Goal: Information Seeking & Learning: Learn about a topic

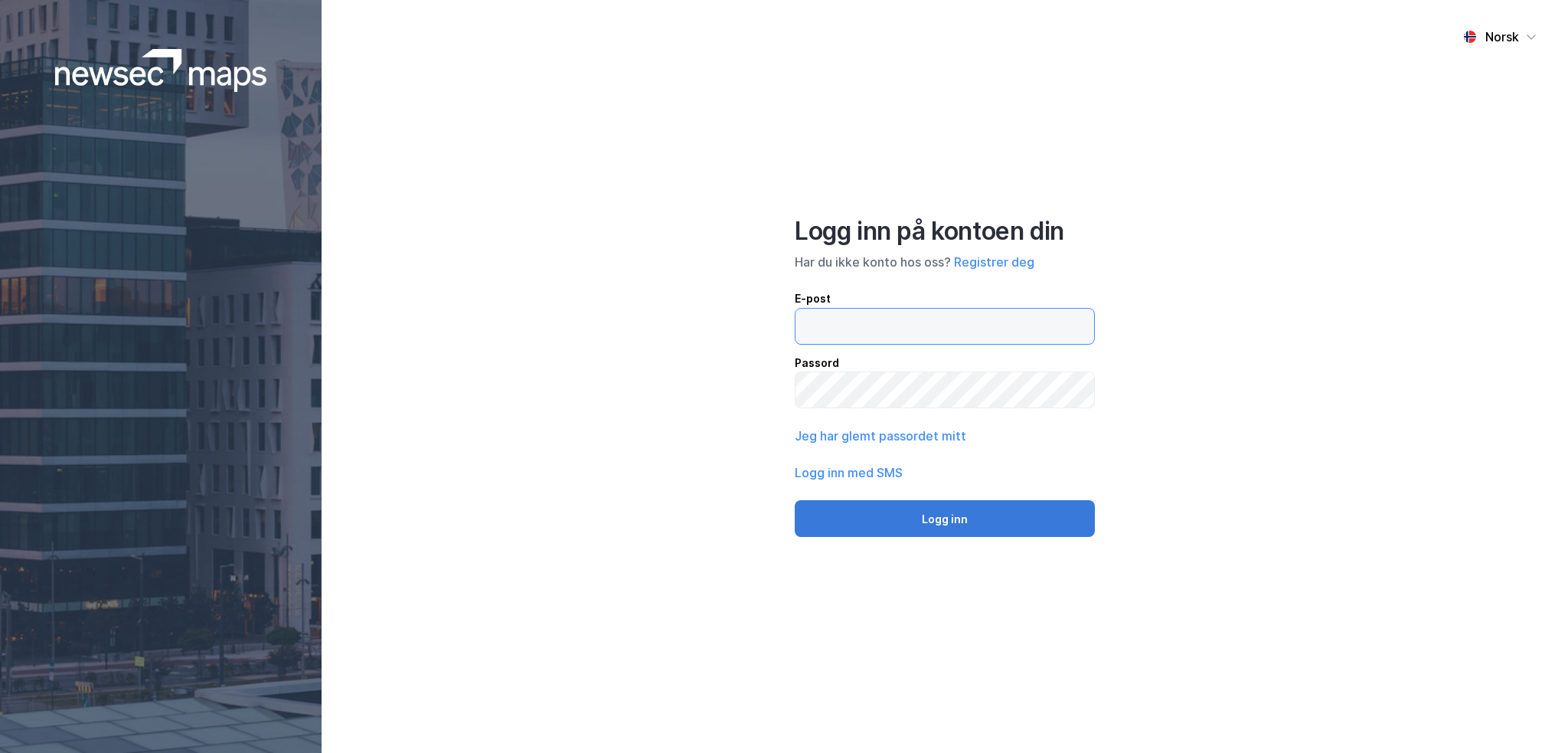
type input "[EMAIL_ADDRESS][DOMAIN_NAME]"
click at [919, 521] on button "Logg inn" at bounding box center [944, 518] width 300 height 37
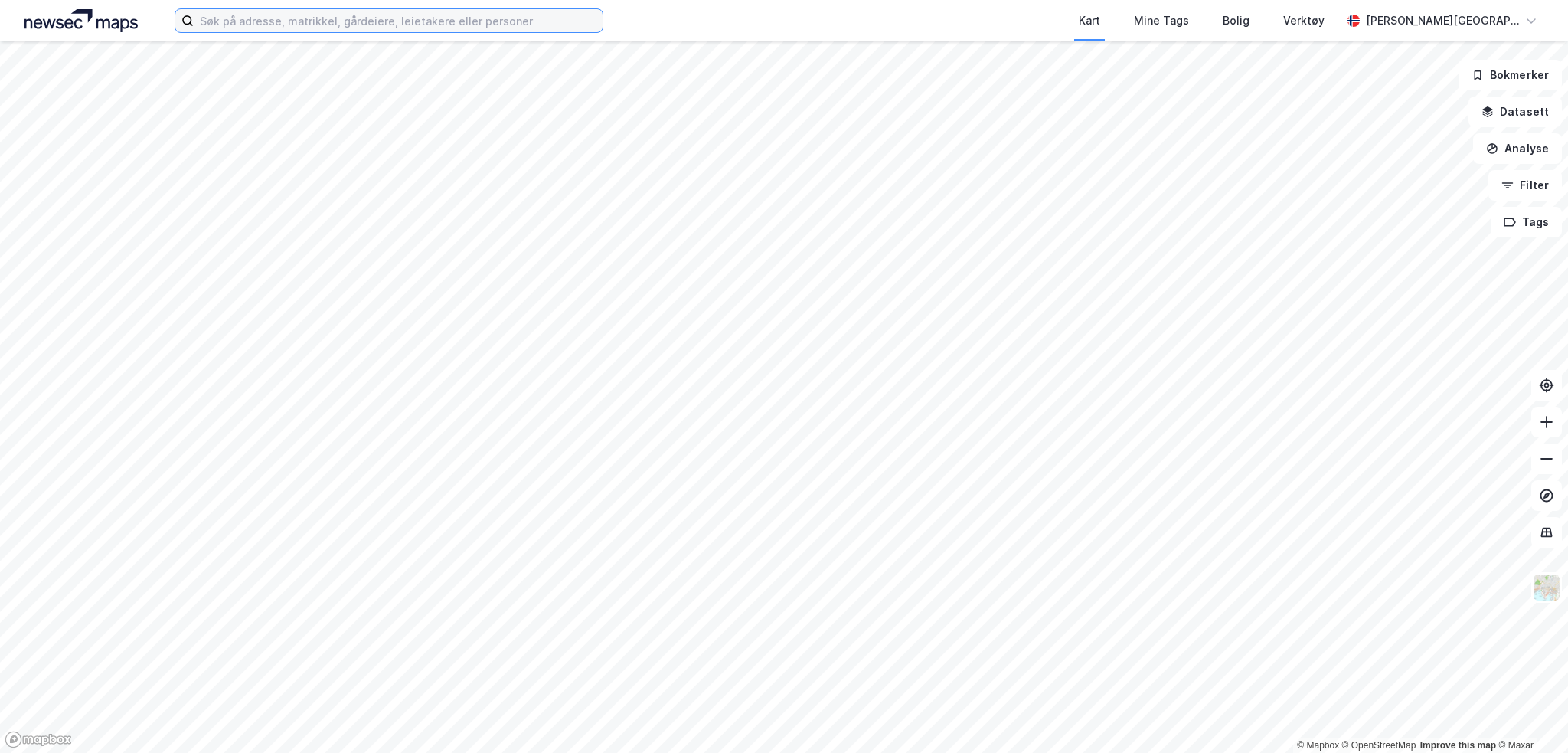
click at [355, 20] on input at bounding box center [397, 20] width 409 height 23
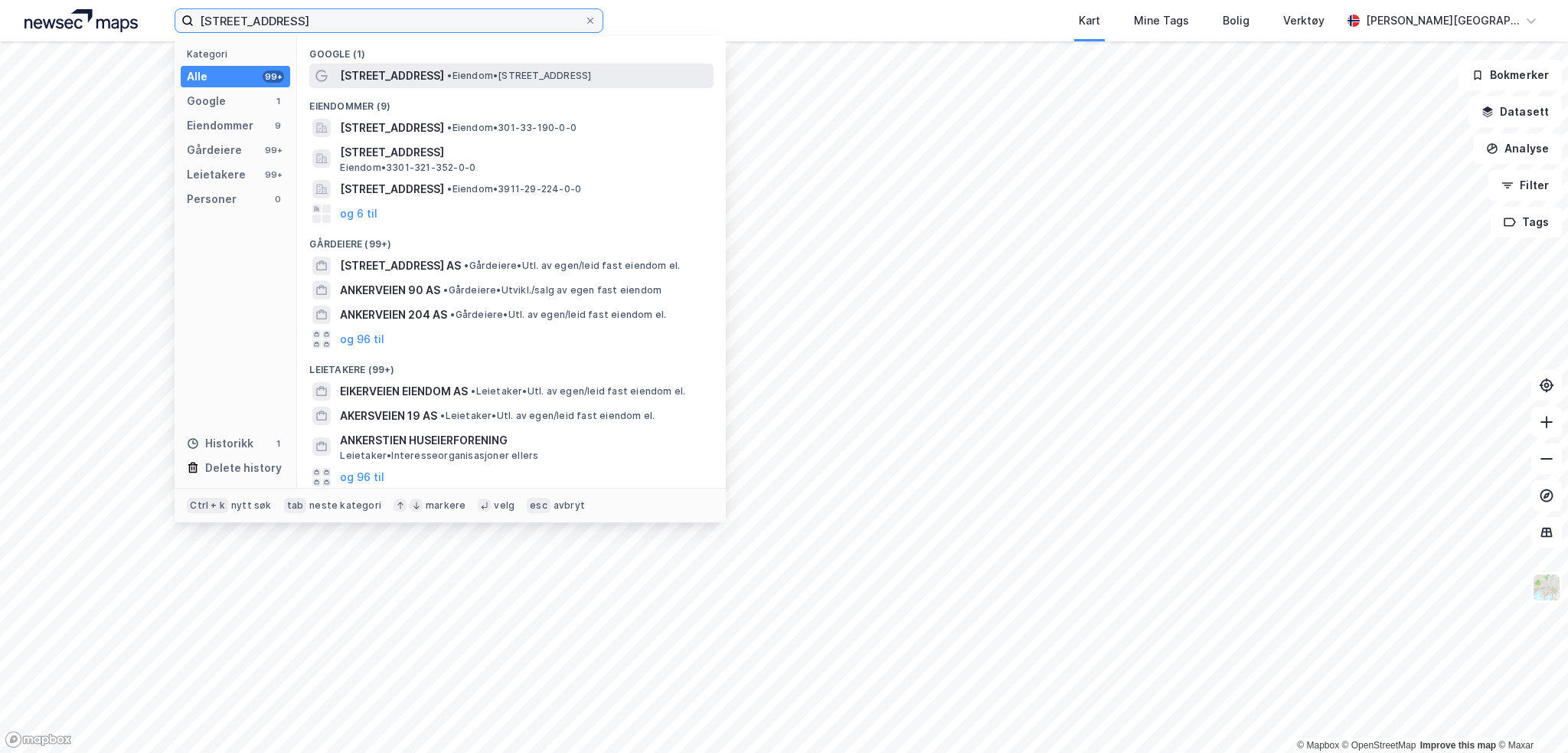
type input "[STREET_ADDRESS]"
click at [361, 73] on span "[STREET_ADDRESS]" at bounding box center [392, 76] width 104 height 19
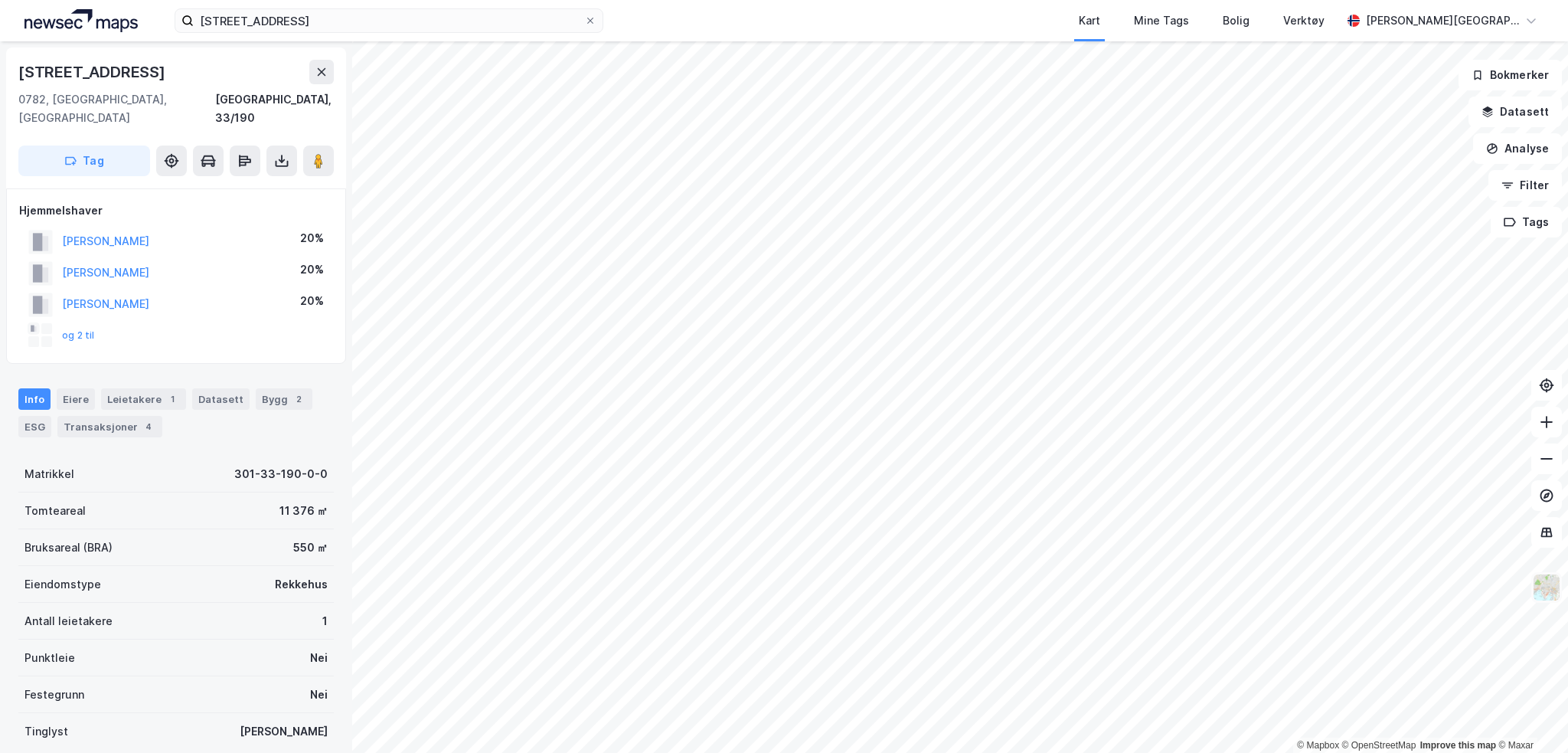
click at [1541, 593] on img at bounding box center [1546, 588] width 29 height 29
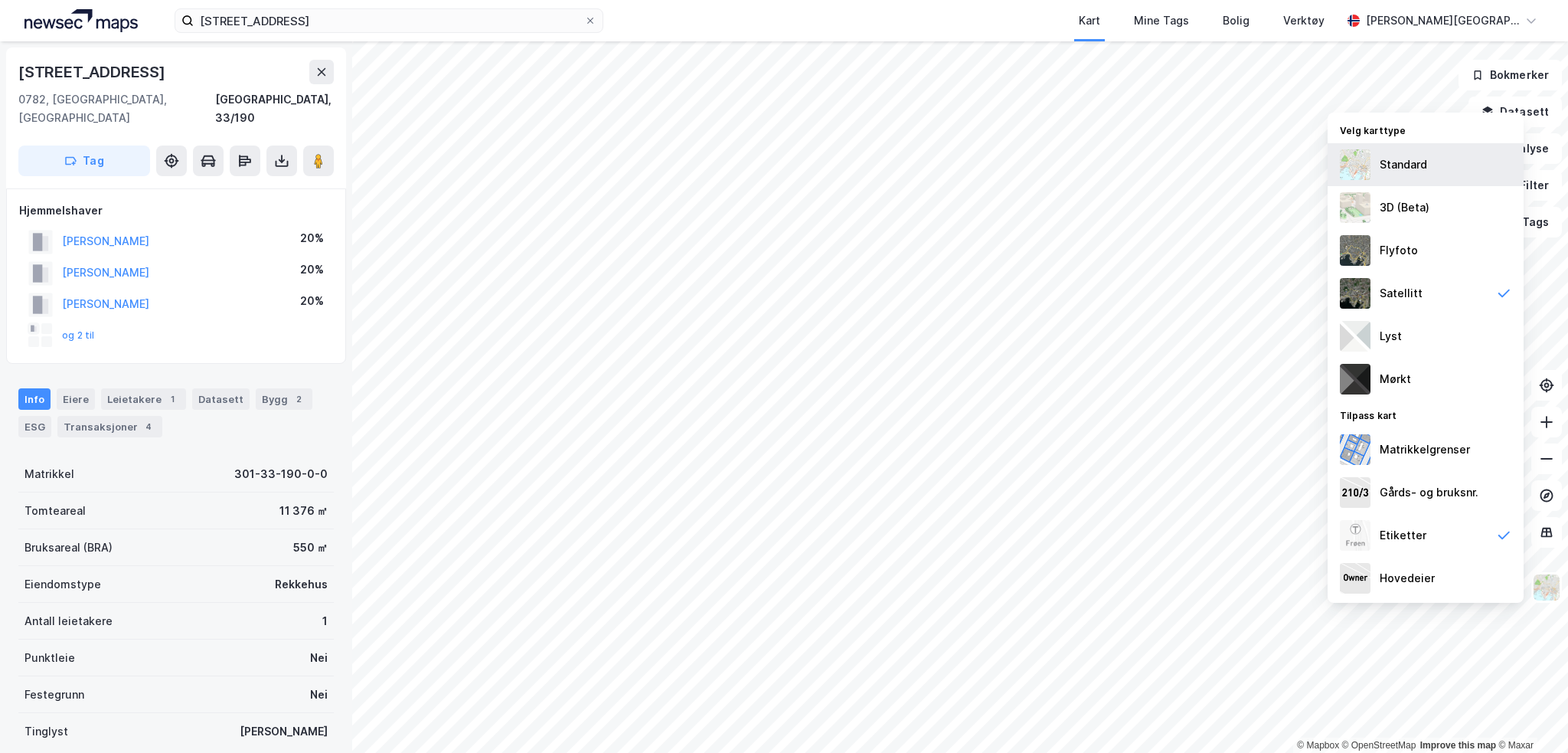
click at [1400, 165] on div "Standard" at bounding box center [1403, 164] width 48 height 19
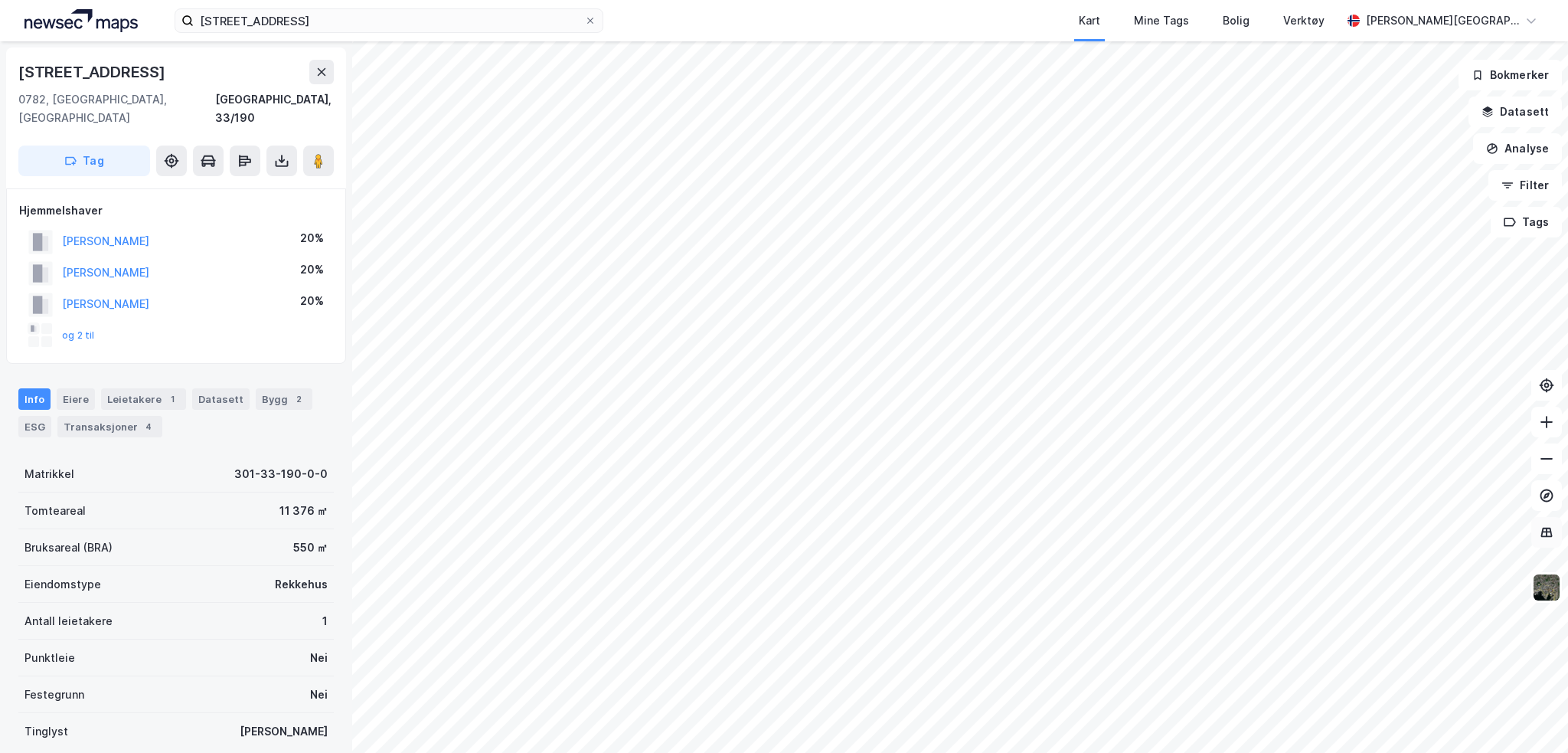
click at [1549, 531] on icon at bounding box center [1547, 531] width 10 height 2
click at [1548, 597] on img at bounding box center [1546, 588] width 29 height 29
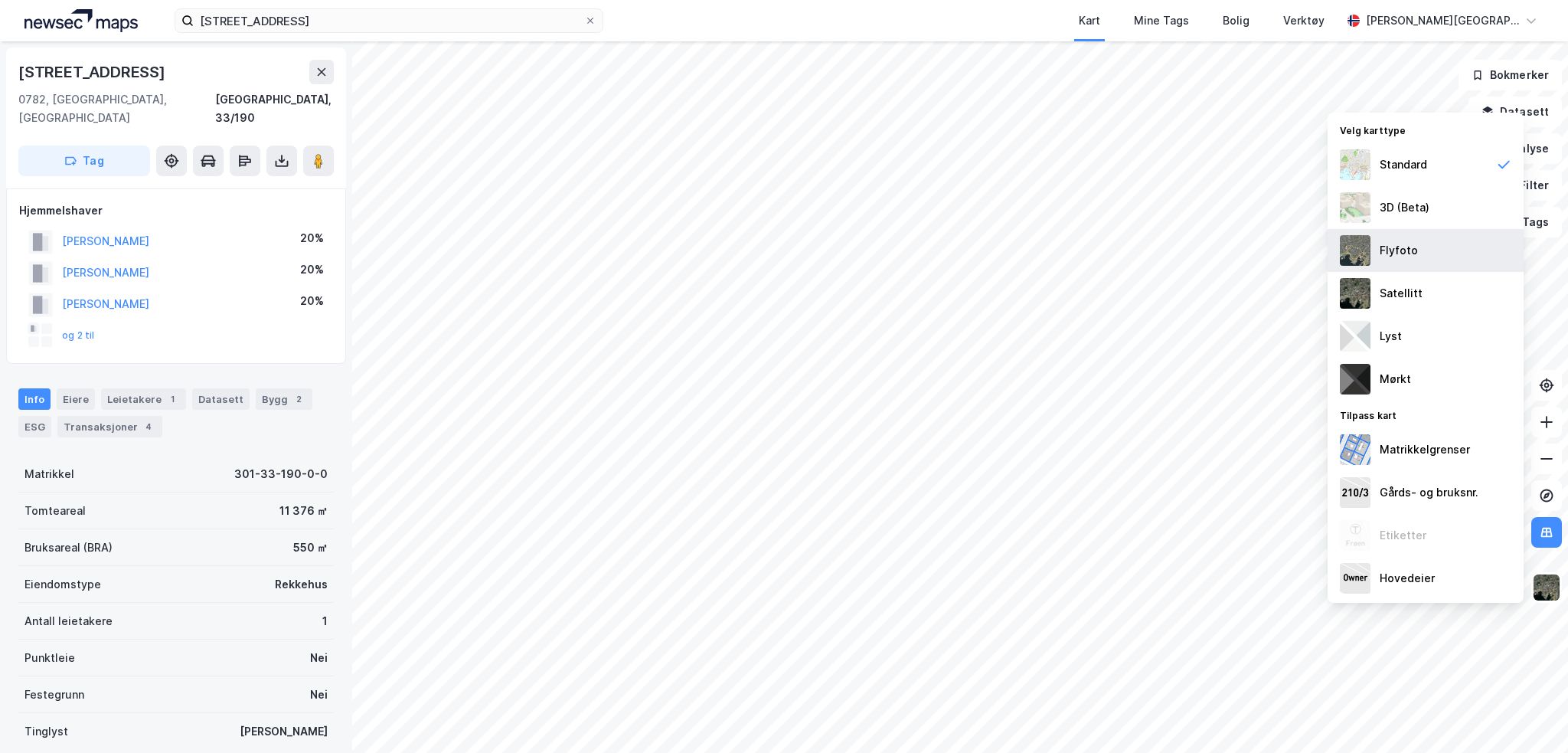
click at [1379, 260] on div "Flyfoto" at bounding box center [1425, 250] width 196 height 43
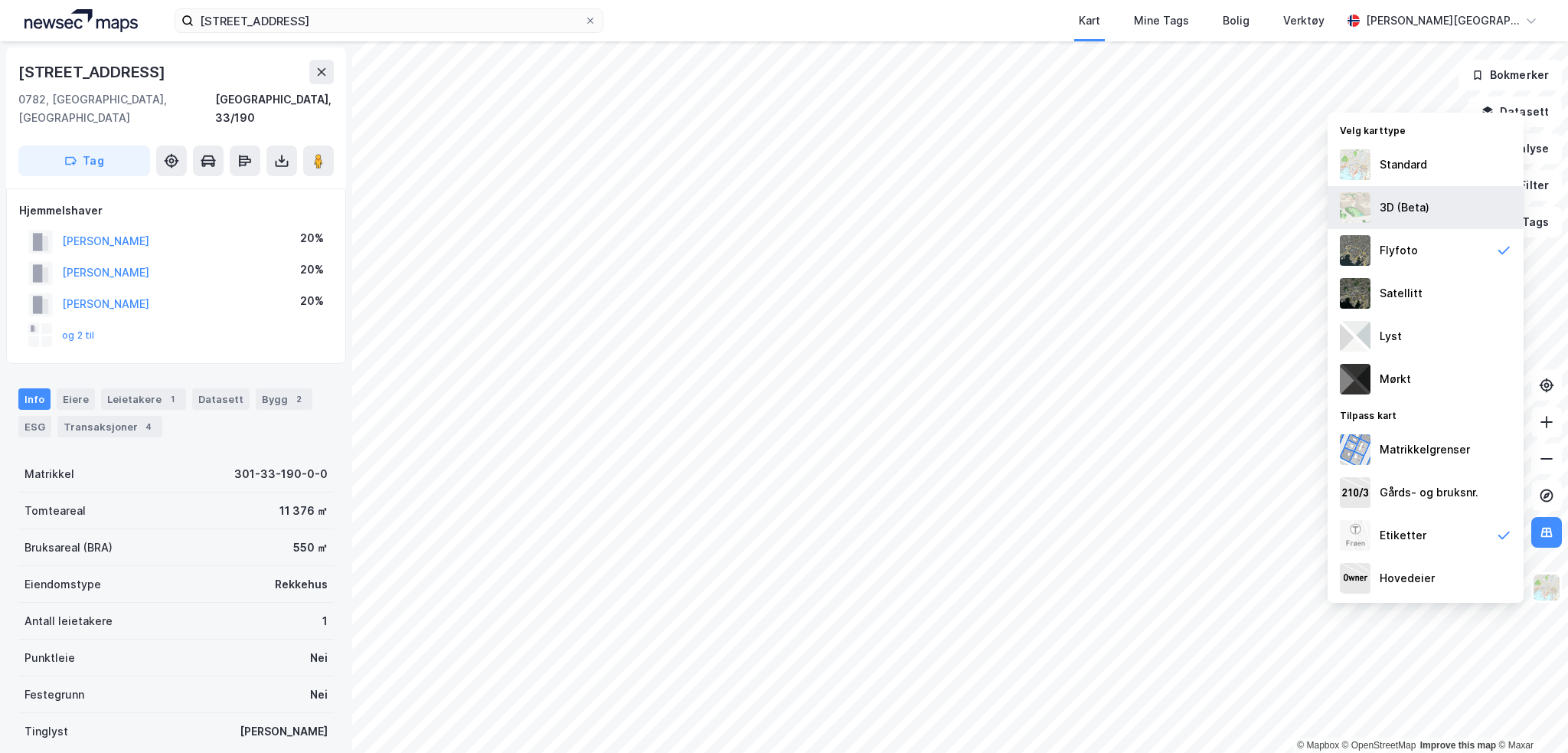
click at [1388, 211] on div "3D (Beta)" at bounding box center [1404, 207] width 50 height 19
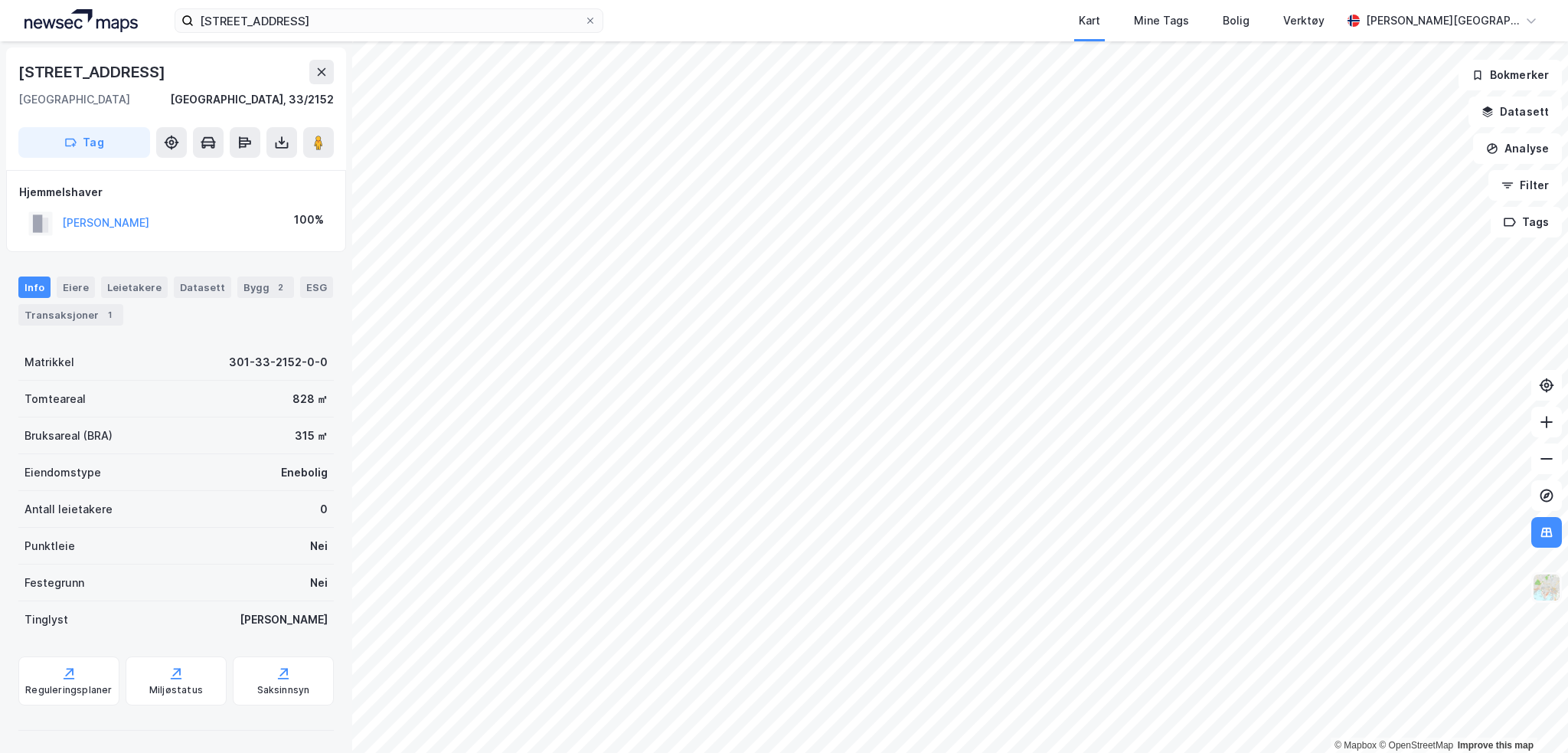
click at [1540, 583] on img at bounding box center [1546, 588] width 29 height 29
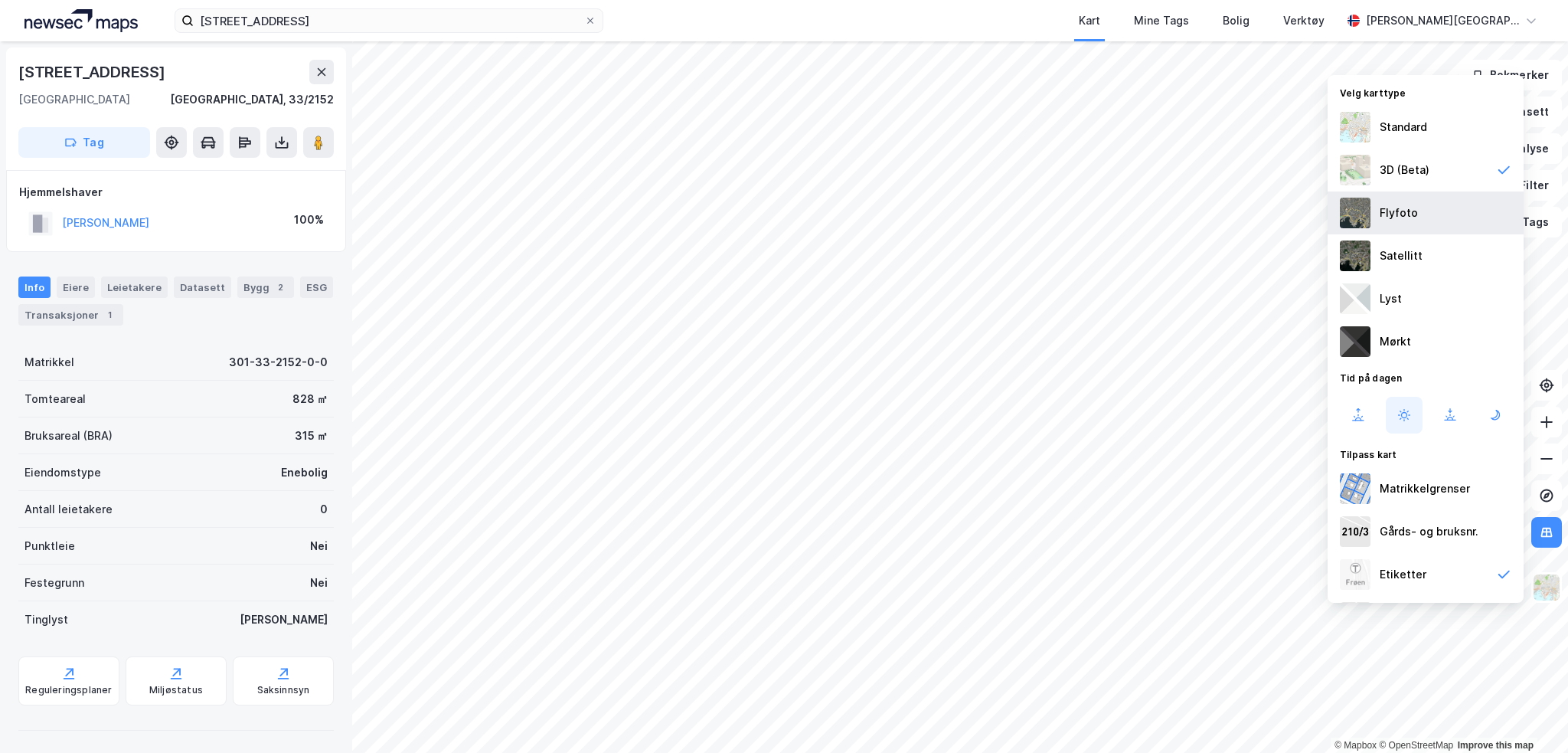
click at [1378, 216] on div "Flyfoto" at bounding box center [1425, 213] width 196 height 43
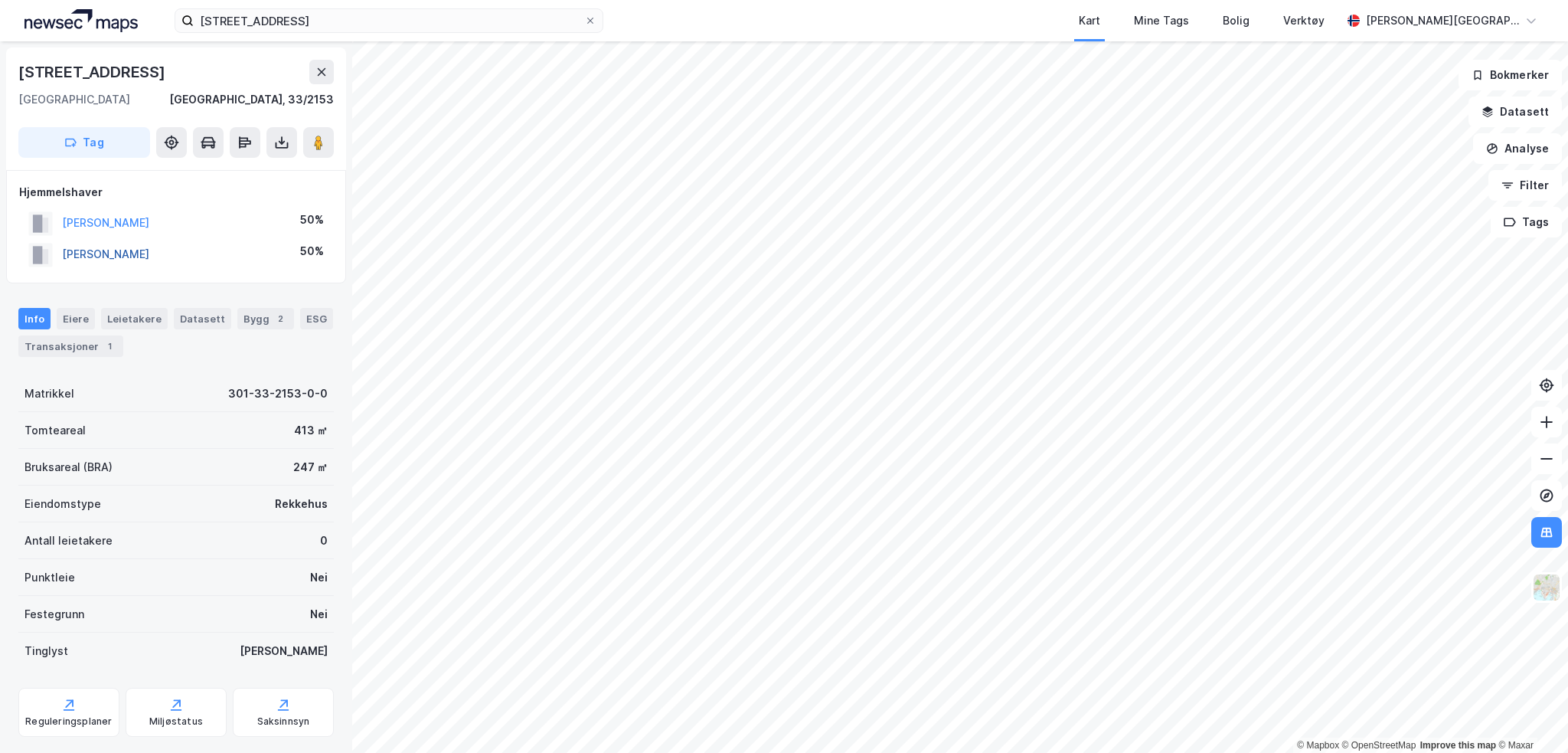
click at [0, 0] on button "[PERSON_NAME]" at bounding box center [0, 0] width 0 height 0
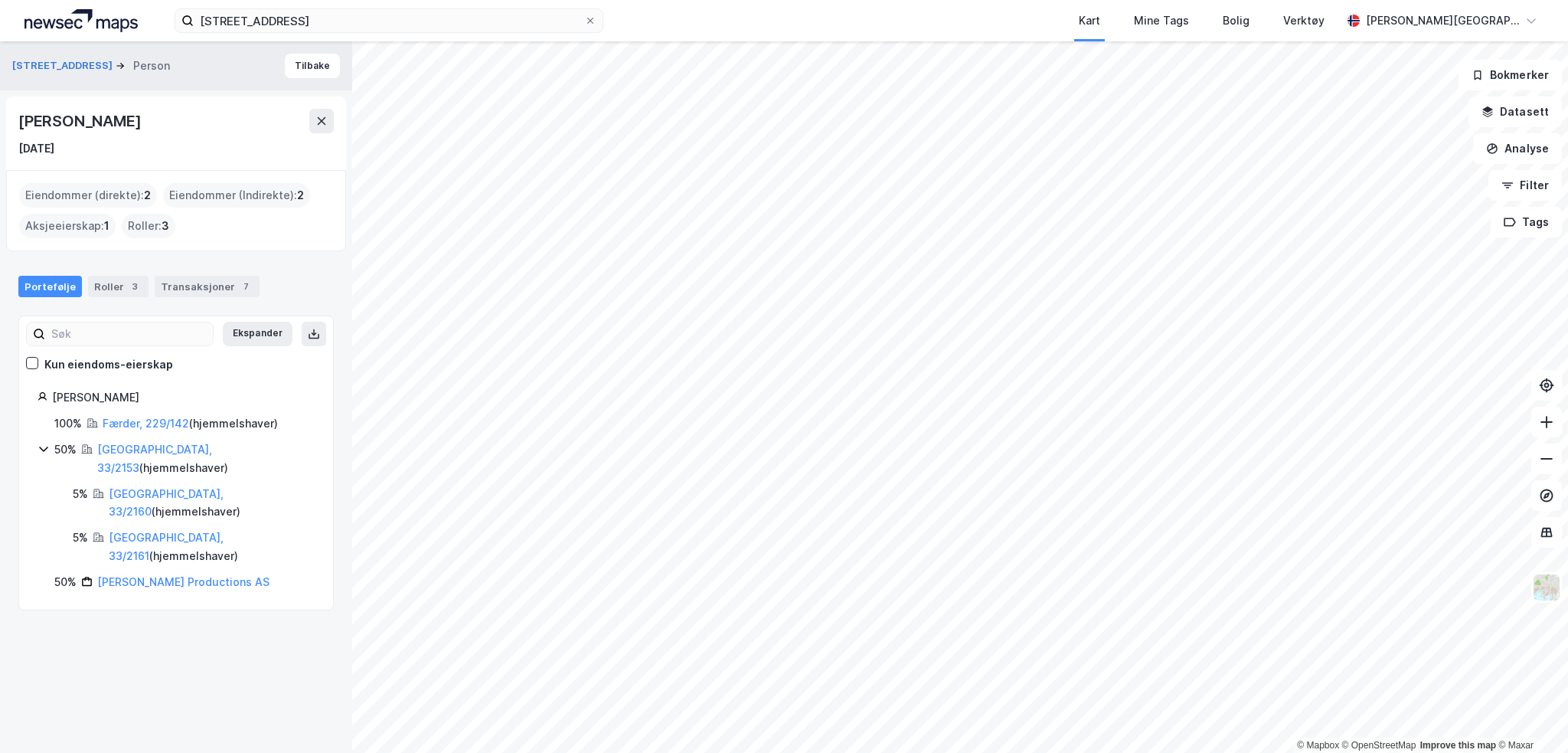
click at [68, 21] on img at bounding box center [81, 20] width 114 height 23
